Goal: Task Accomplishment & Management: Complete application form

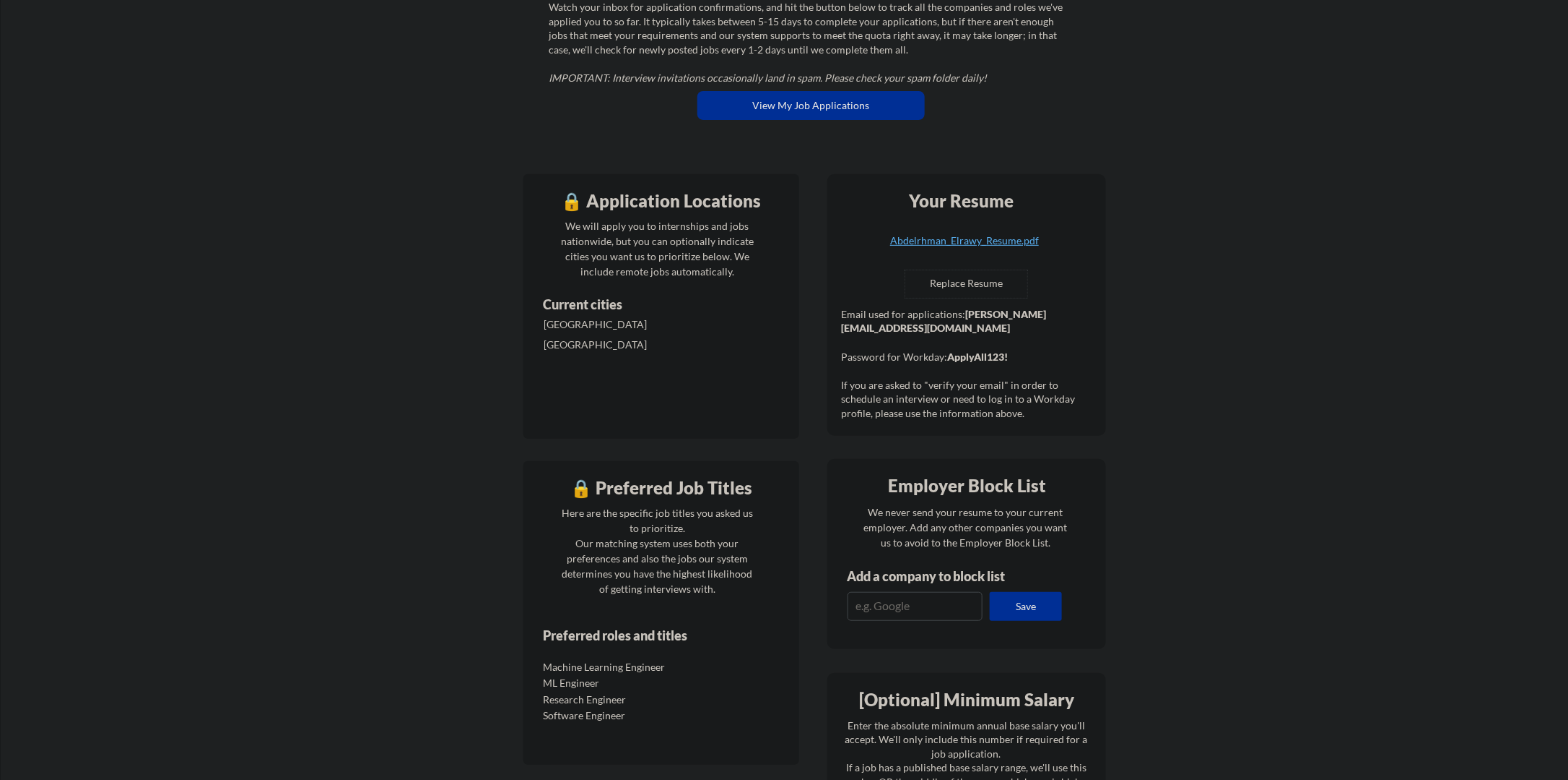
scroll to position [73, 0]
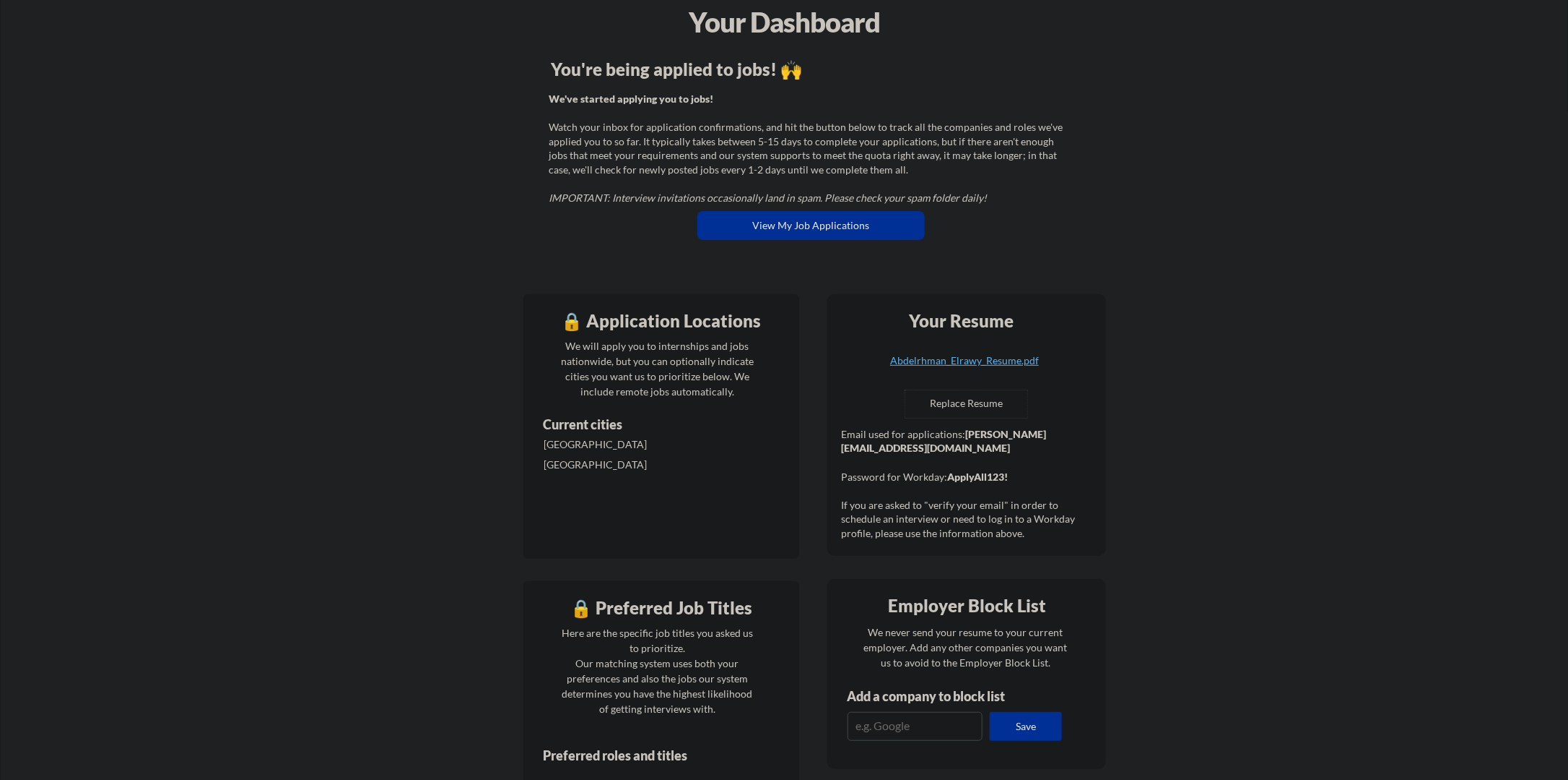
click at [963, 408] on input "file" at bounding box center [967, 403] width 122 height 28
type input "C:\fakepath\main.pdf"
click at [969, 359] on div "main.pdf" at bounding box center [965, 360] width 172 height 10
click at [985, 400] on input "file" at bounding box center [967, 403] width 122 height 28
type input "C:\fakepath\Abdelrhman_Elrawy_resume.pdf"
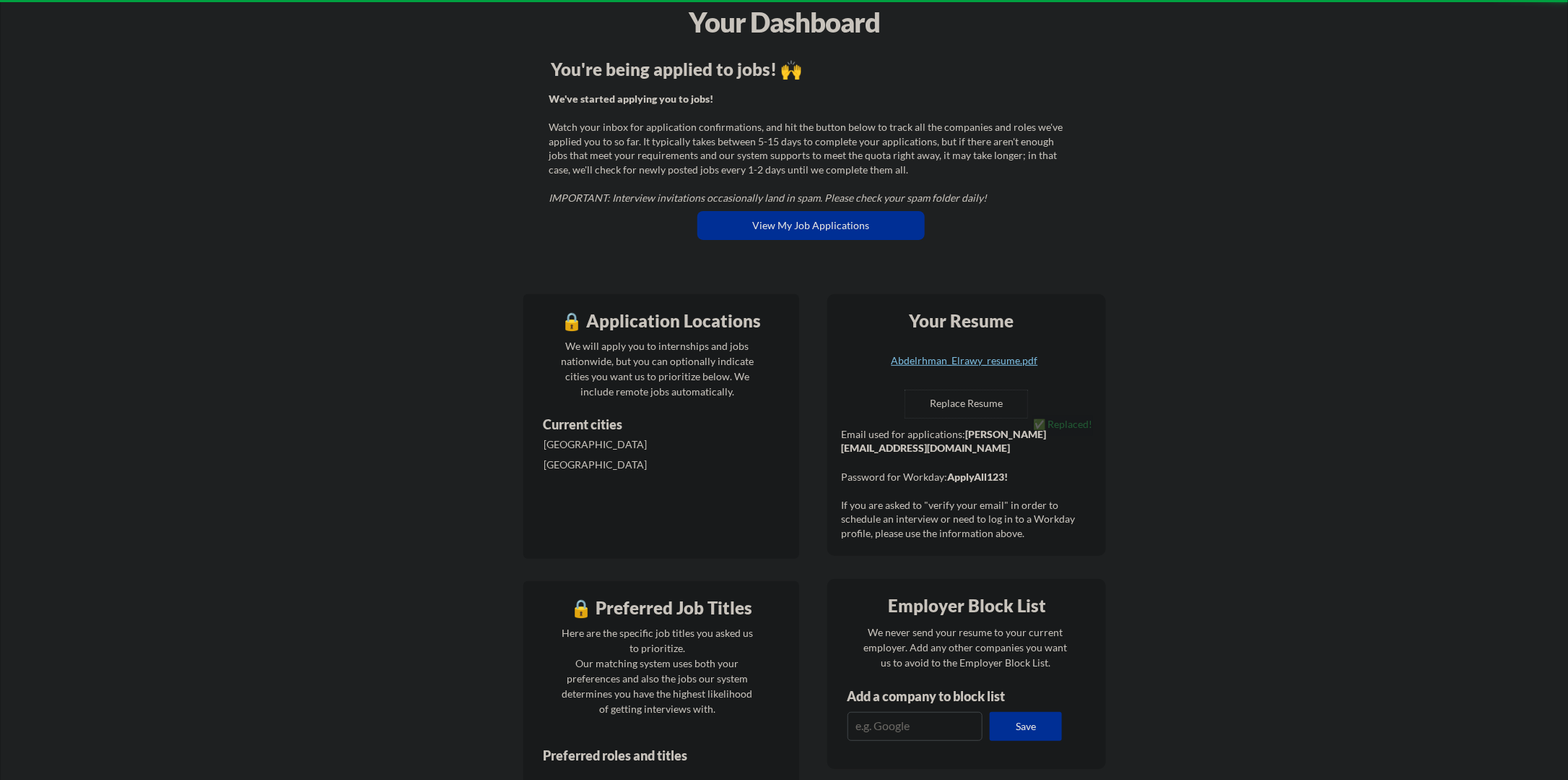
click at [967, 360] on div "Abdelrhman_Elrawy_resume.pdf" at bounding box center [965, 360] width 172 height 10
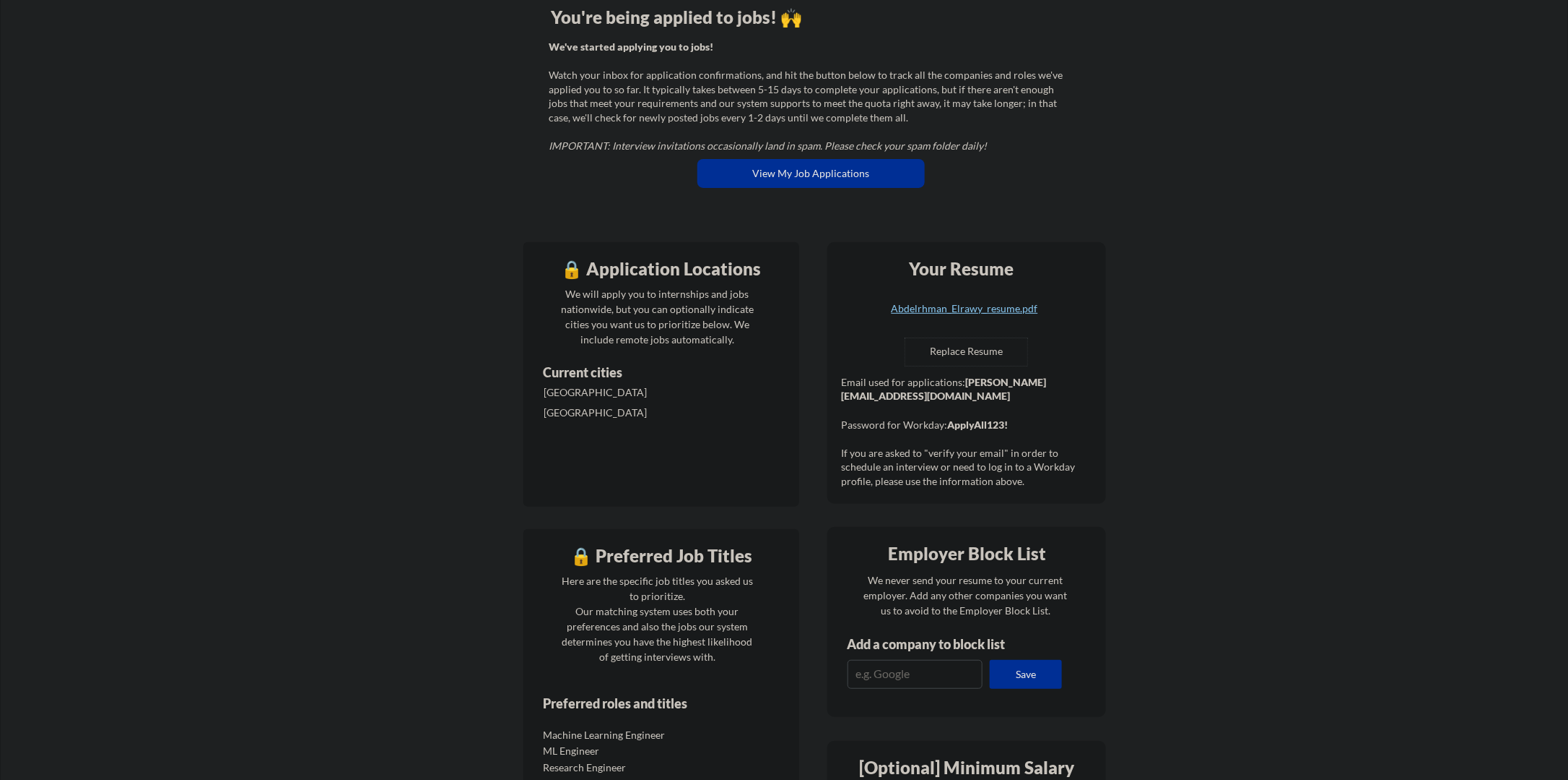
scroll to position [144, 0]
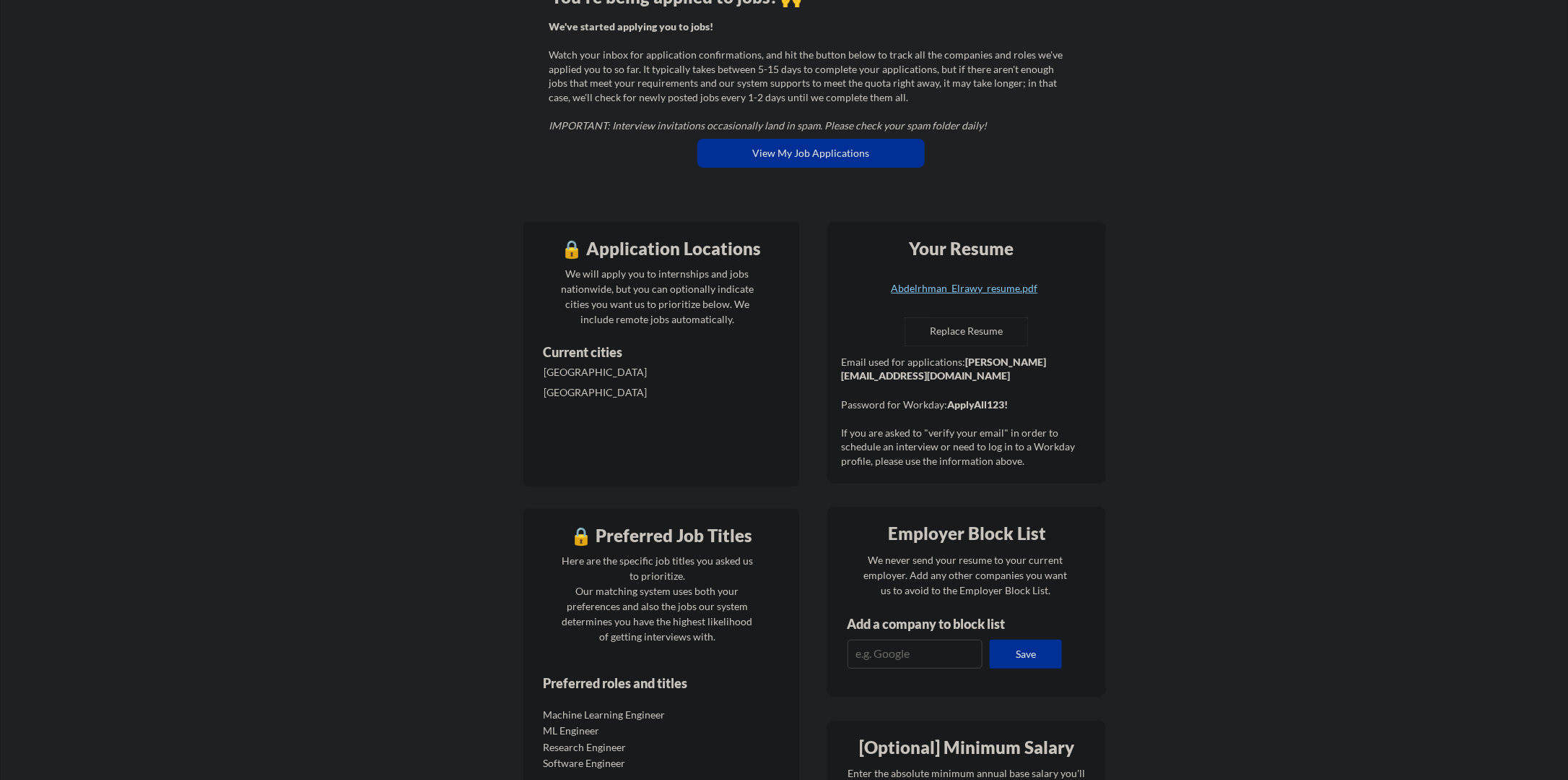
click at [994, 403] on strong "ApplyAll123!" at bounding box center [978, 404] width 61 height 13
drag, startPoint x: 994, startPoint y: 403, endPoint x: 969, endPoint y: 426, distance: 34.0
click at [969, 426] on div "Email used for applications: [PERSON_NAME][EMAIL_ADDRESS][DOMAIN_NAME] Password…" at bounding box center [969, 412] width 254 height 114
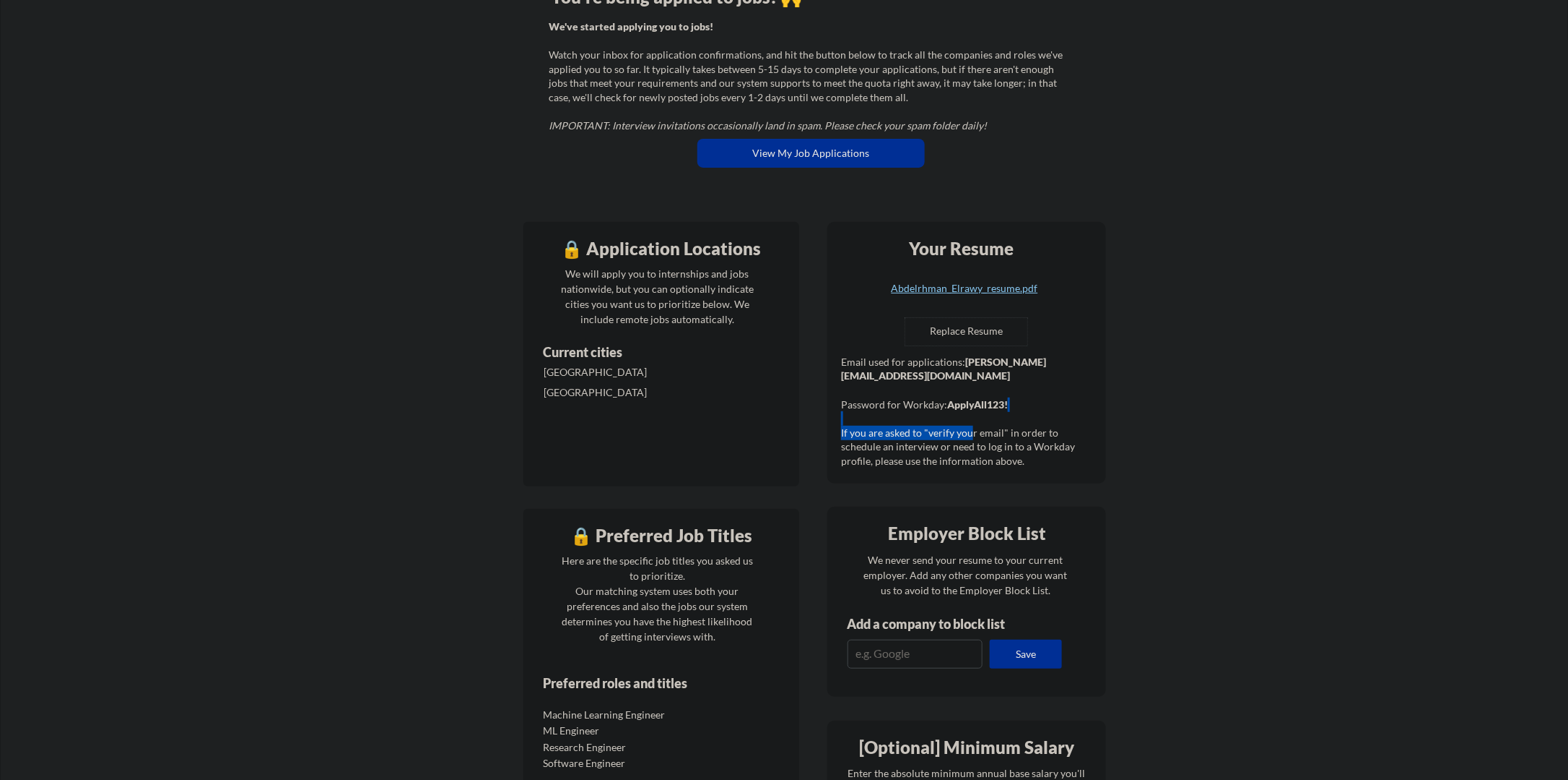
click at [969, 426] on div "Email used for applications: [PERSON_NAME][EMAIL_ADDRESS][DOMAIN_NAME] Password…" at bounding box center [969, 412] width 254 height 114
drag, startPoint x: 969, startPoint y: 426, endPoint x: 926, endPoint y: 460, distance: 54.8
click at [926, 460] on div "Email used for applications: [PERSON_NAME][EMAIL_ADDRESS][DOMAIN_NAME] Password…" at bounding box center [969, 412] width 254 height 114
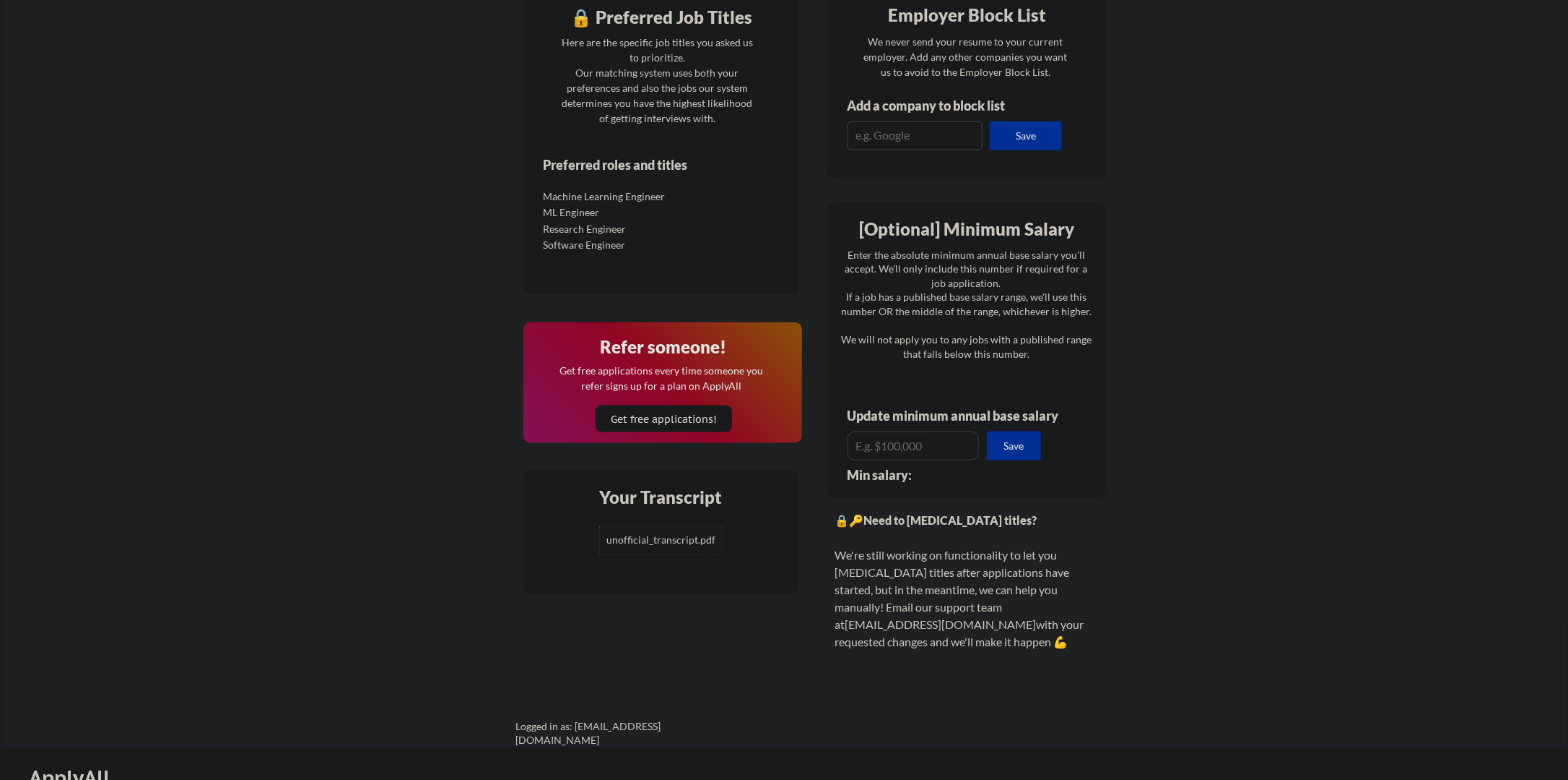
scroll to position [642, 0]
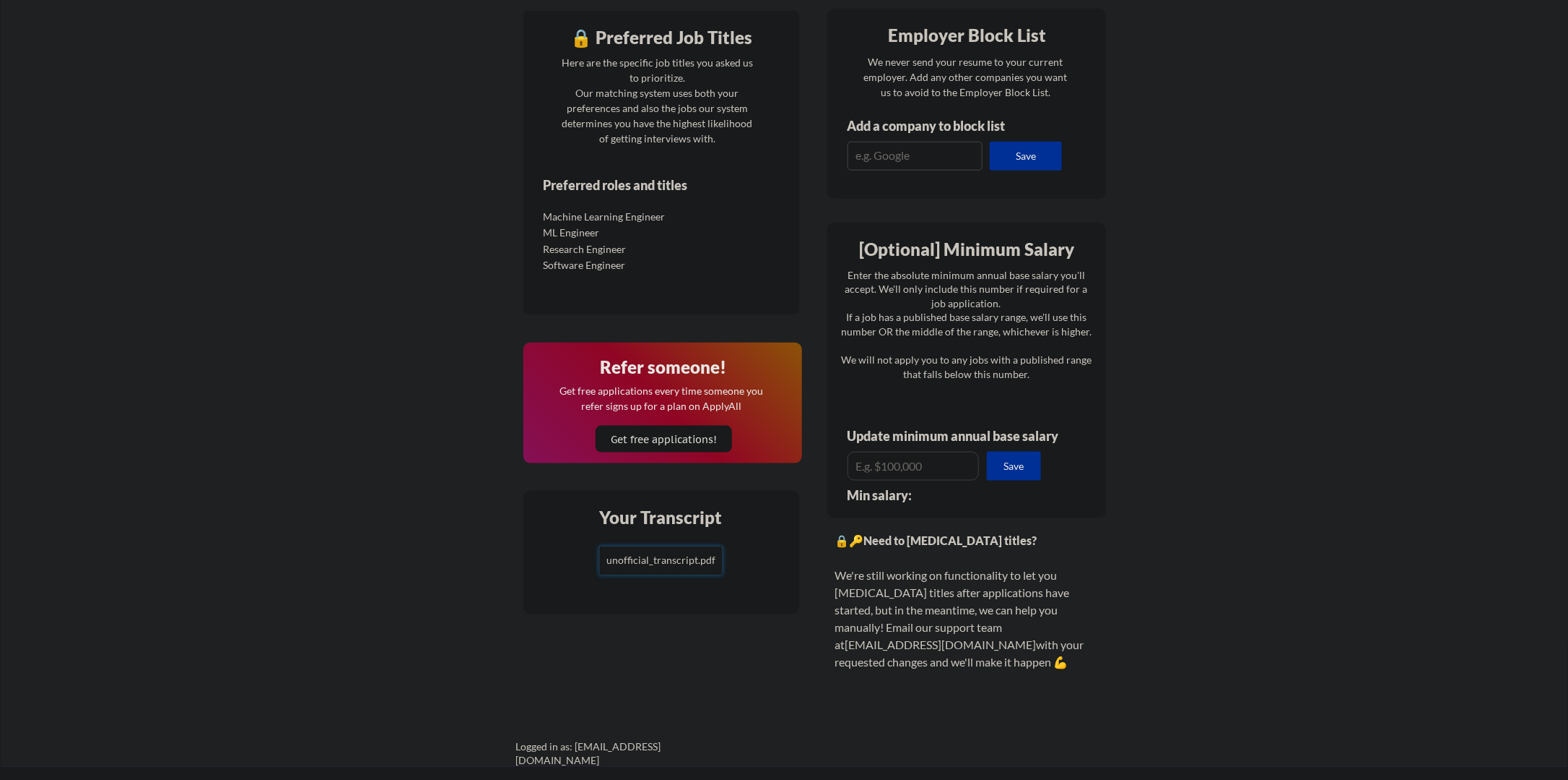
click at [650, 559] on input "file" at bounding box center [661, 560] width 122 height 28
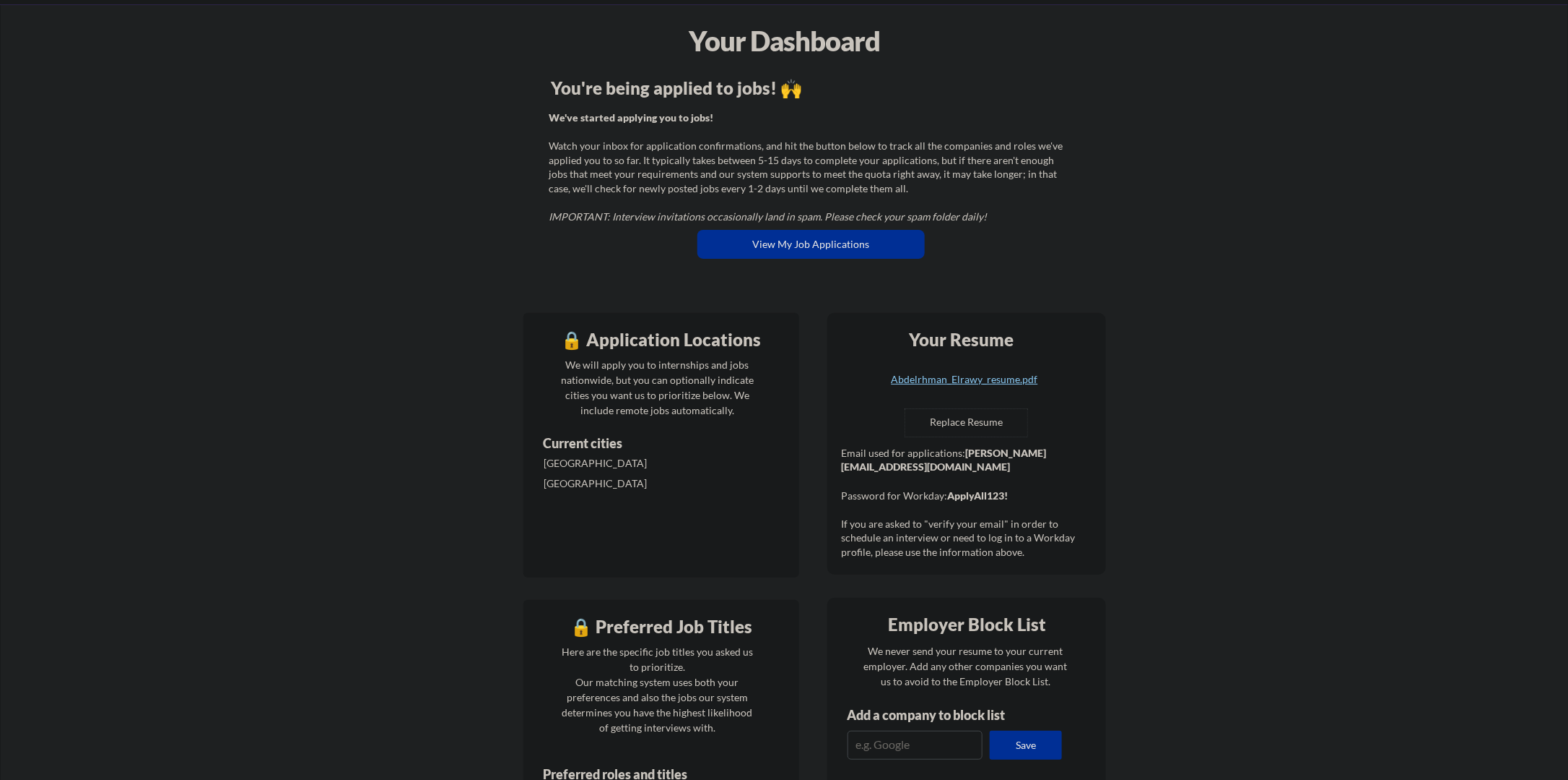
scroll to position [0, 0]
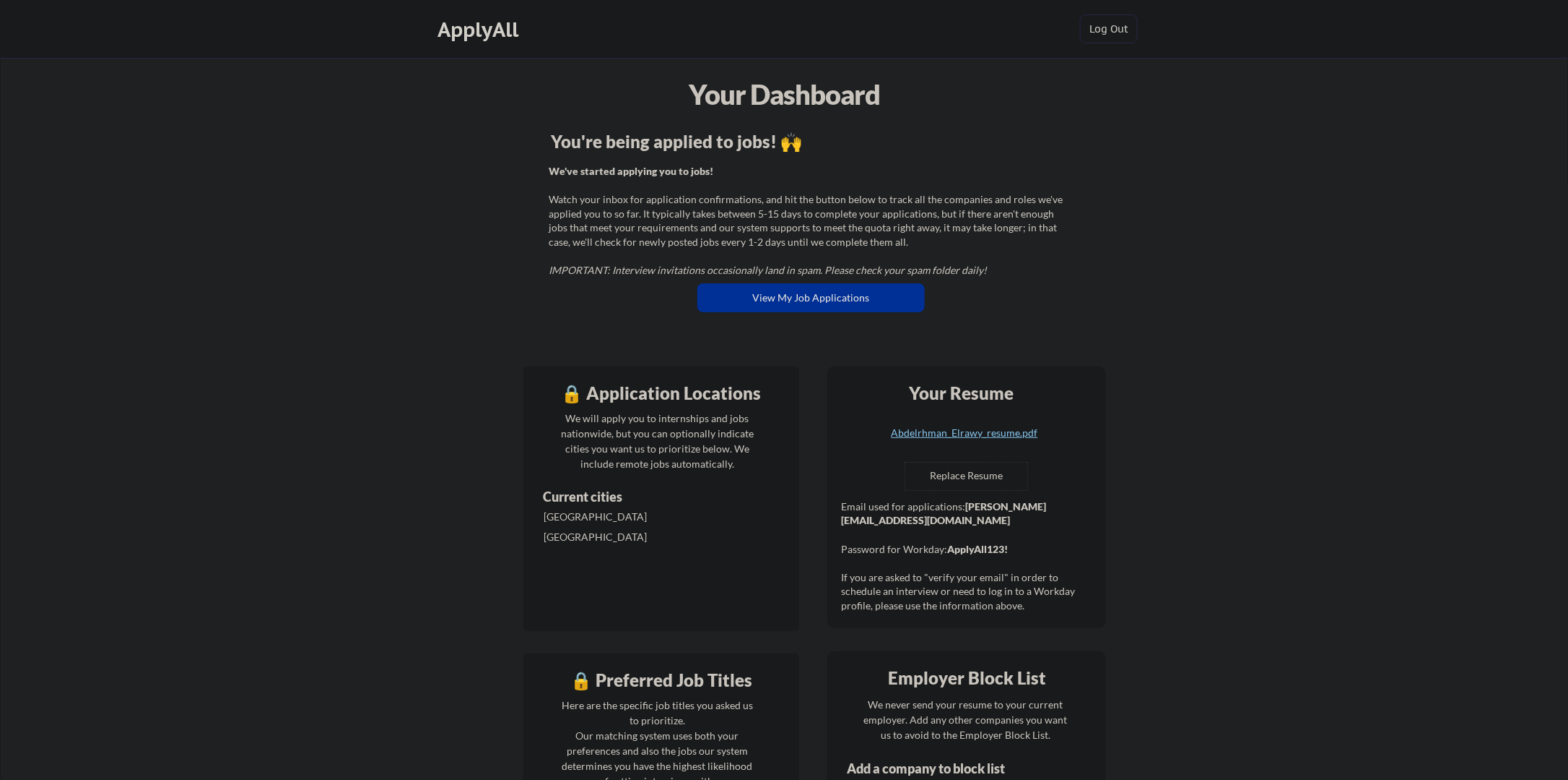
click at [780, 515] on div "🔒 Application Locations We will apply you to internships and jobs nationwide, b…" at bounding box center [661, 498] width 276 height 264
click at [980, 429] on div "Abdelrhman_Elrawy_resume.pdf" at bounding box center [965, 432] width 172 height 10
click at [875, 304] on button "View My Job Applications" at bounding box center [812, 298] width 228 height 29
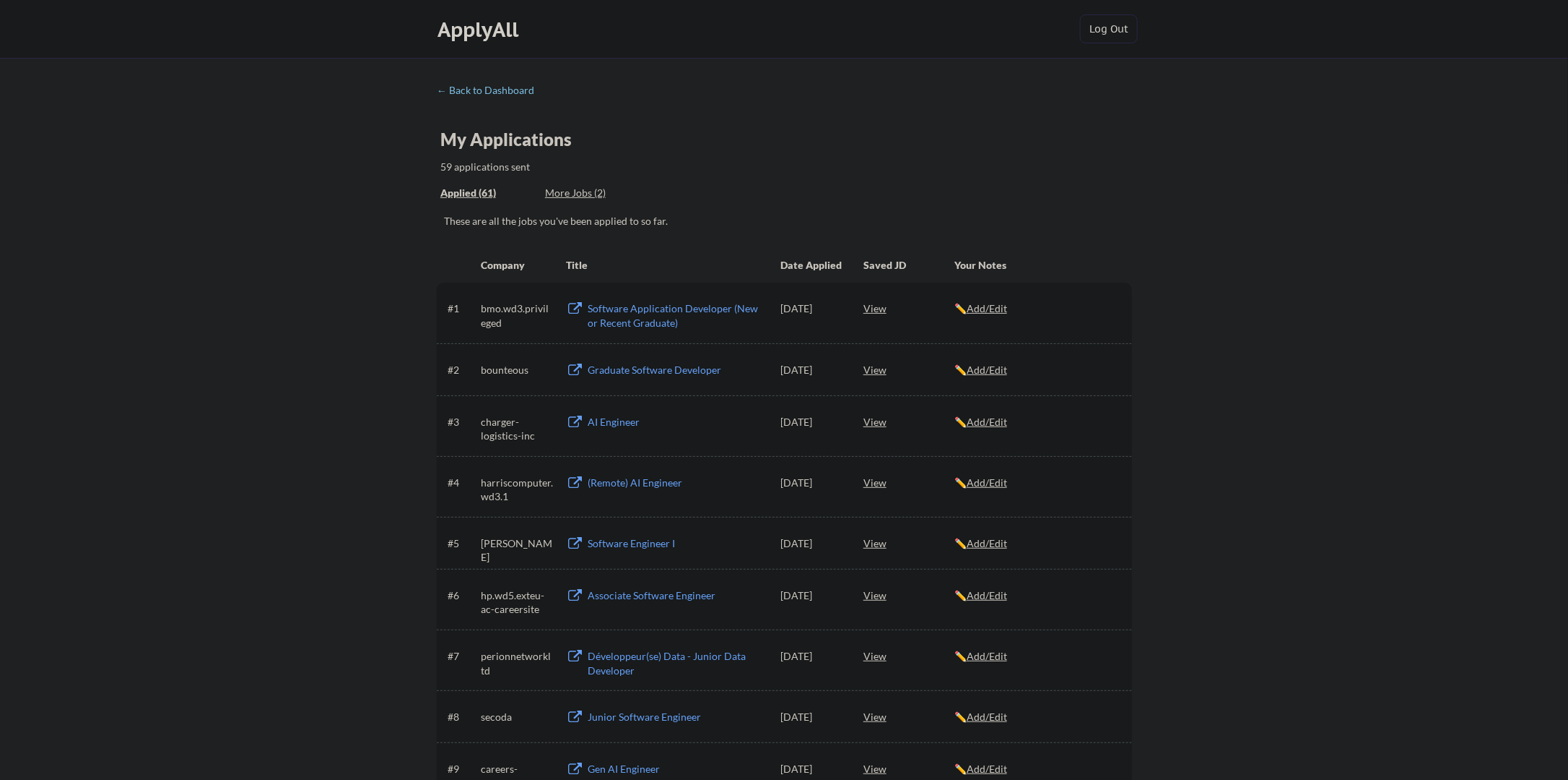
click at [461, 88] on div "← Back to Dashboard" at bounding box center [491, 90] width 108 height 10
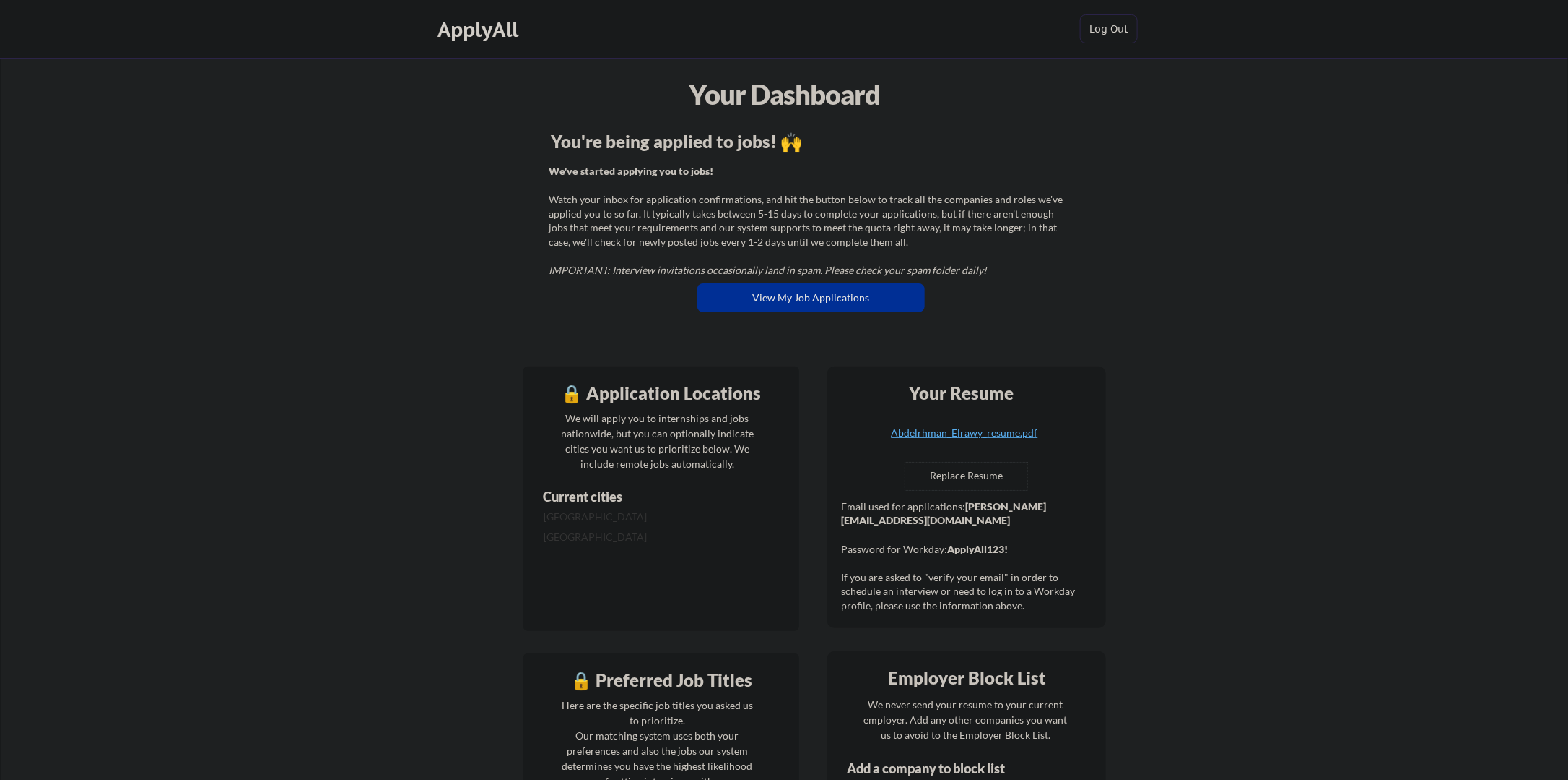
click at [1199, 96] on div "Your Dashboard" at bounding box center [785, 94] width 1567 height 41
click at [985, 428] on div "Abdelrhman_Elrawy_resume.pdf" at bounding box center [965, 432] width 172 height 10
click at [999, 434] on div "Abdelrhman_Elrawy_resume.pdf" at bounding box center [965, 432] width 172 height 10
click at [1380, 174] on div "Your Dashboard You're being applied to jobs! 🙌 We've started applying you to jo…" at bounding box center [785, 732] width 1568 height 1350
click at [894, 292] on button "View My Job Applications" at bounding box center [812, 298] width 228 height 29
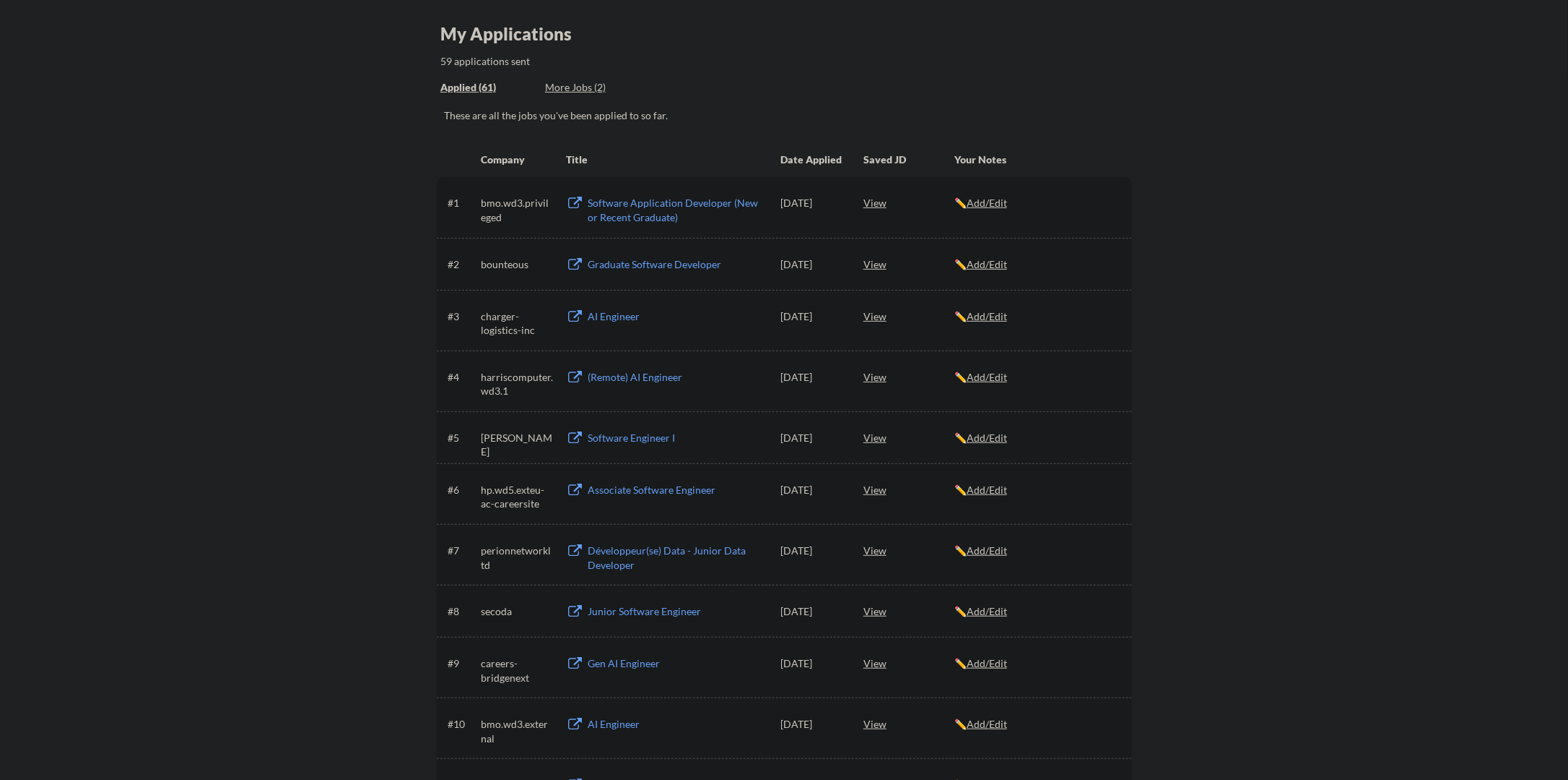
scroll to position [361, 0]
